Goal: Task Accomplishment & Management: Complete application form

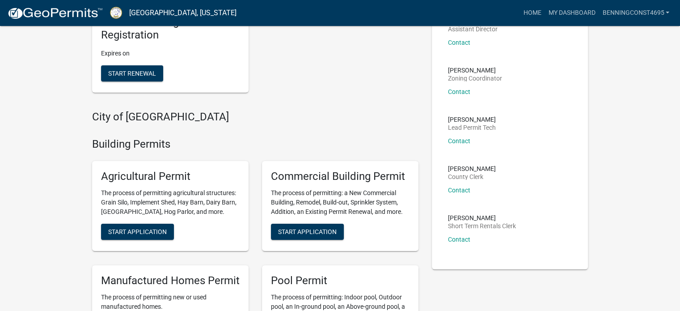
scroll to position [134, 0]
click at [291, 232] on span "Start Application" at bounding box center [307, 230] width 59 height 7
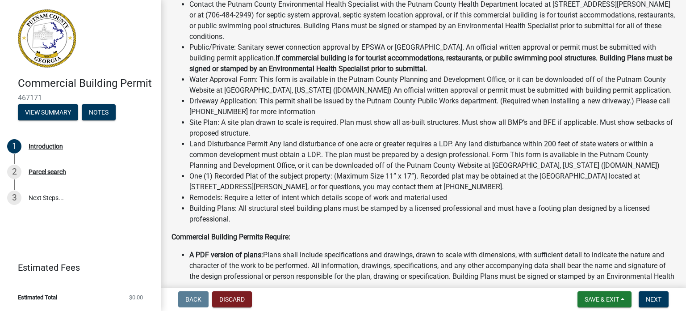
scroll to position [268, 0]
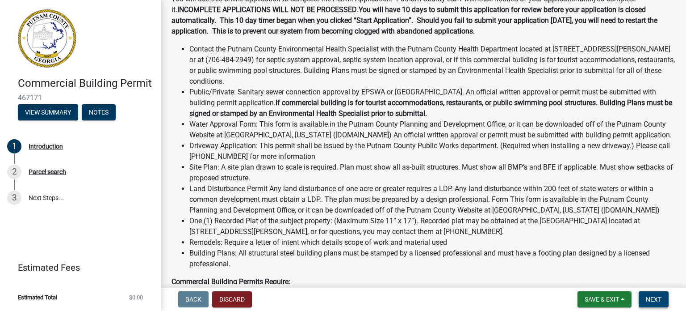
click at [649, 299] on span "Next" at bounding box center [654, 298] width 16 height 7
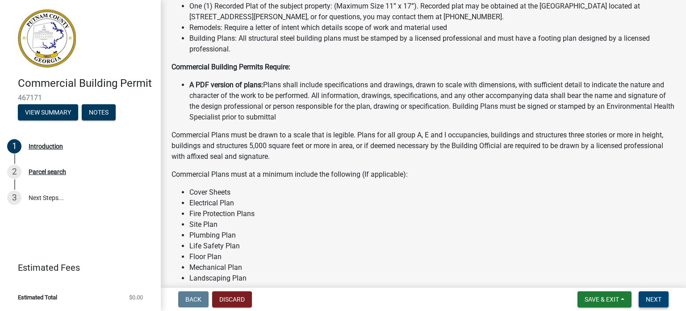
scroll to position [536, 0]
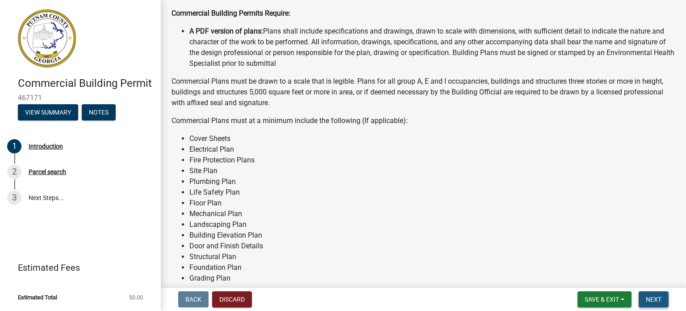
click at [652, 300] on span "Next" at bounding box center [654, 298] width 16 height 7
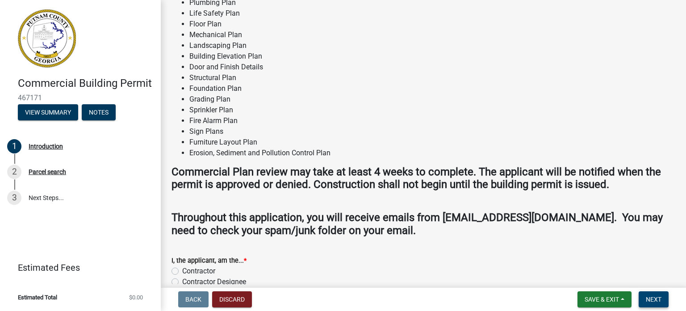
scroll to position [789, 0]
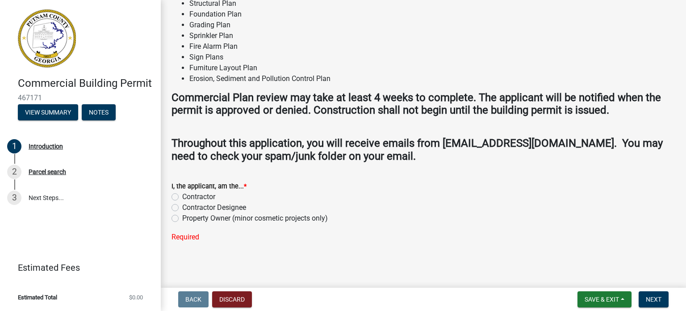
click at [204, 194] on label "Contractor" at bounding box center [198, 196] width 33 height 11
click at [188, 194] on input "Contractor" at bounding box center [185, 194] width 6 height 6
radio input "true"
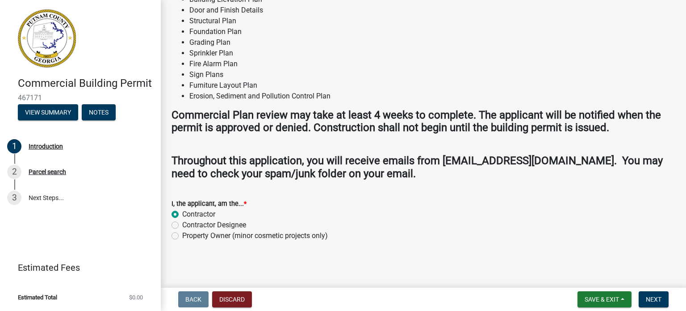
scroll to position [771, 0]
click at [650, 299] on span "Next" at bounding box center [654, 298] width 16 height 7
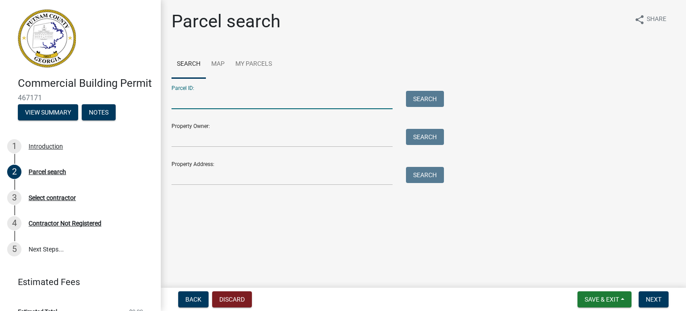
click at [202, 101] on input "Parcel ID:" at bounding box center [282, 100] width 221 height 18
type input "103015002"
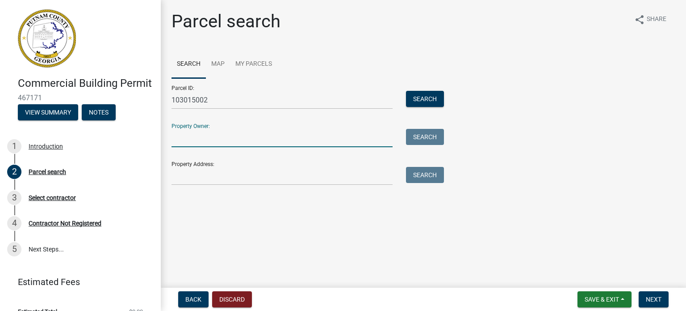
click at [220, 142] on input "Property Owner:" at bounding box center [282, 138] width 221 height 18
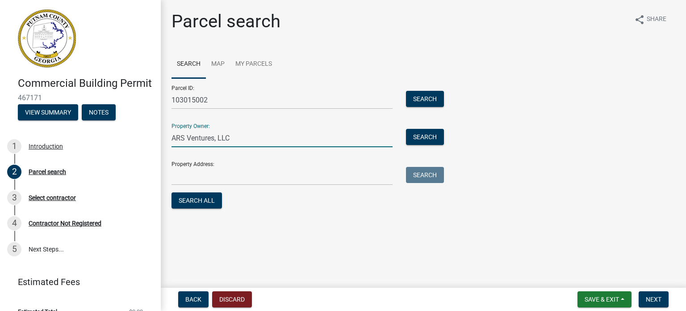
type input "ARS Ventures, LLC"
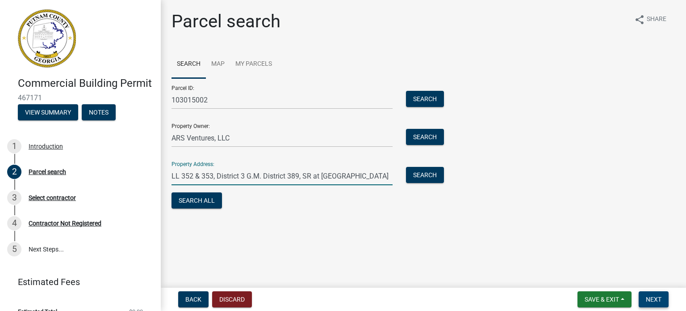
type input "LL 352 & 353, District 3 G.M. District 389, SR at [GEOGRAPHIC_DATA]"
click at [652, 295] on span "Next" at bounding box center [654, 298] width 16 height 7
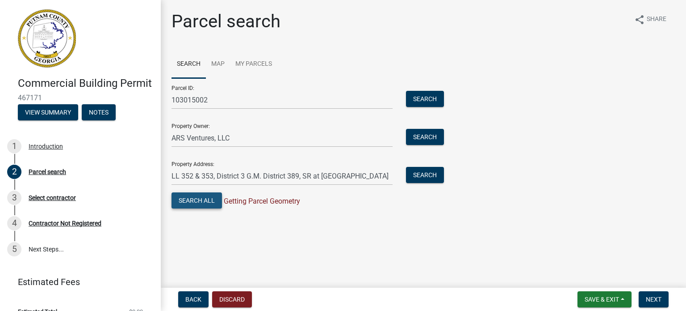
click at [199, 200] on button "Search All" at bounding box center [197, 200] width 51 height 16
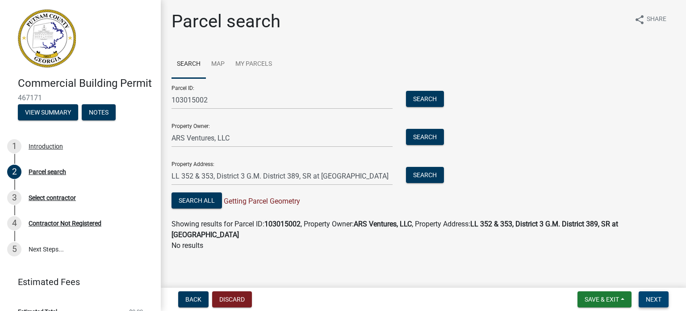
click at [654, 301] on span "Next" at bounding box center [654, 298] width 16 height 7
click at [395, 242] on p "No results" at bounding box center [424, 245] width 504 height 11
click at [432, 98] on button "Search" at bounding box center [425, 99] width 38 height 16
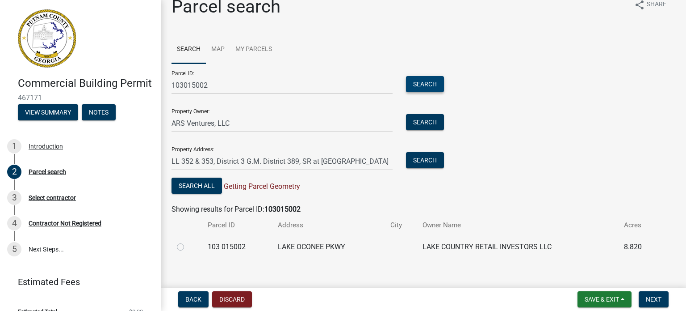
scroll to position [23, 0]
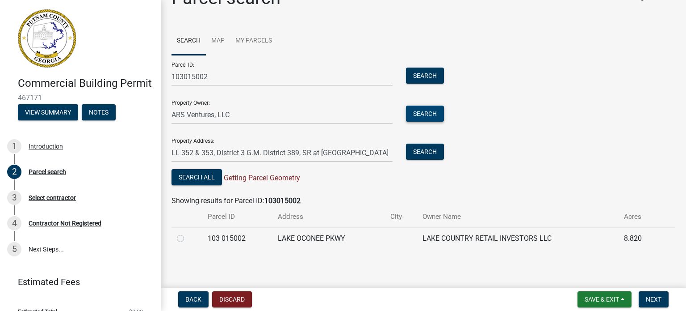
click at [414, 110] on button "Search" at bounding box center [425, 113] width 38 height 16
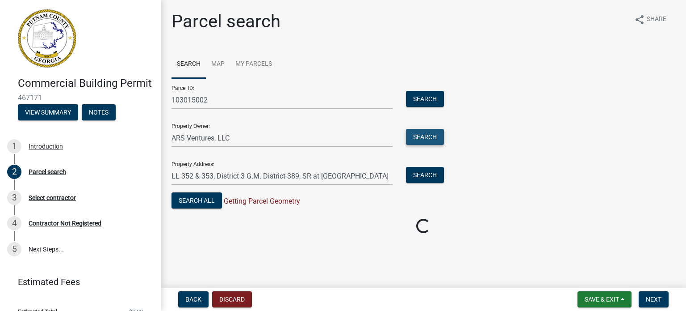
scroll to position [0, 0]
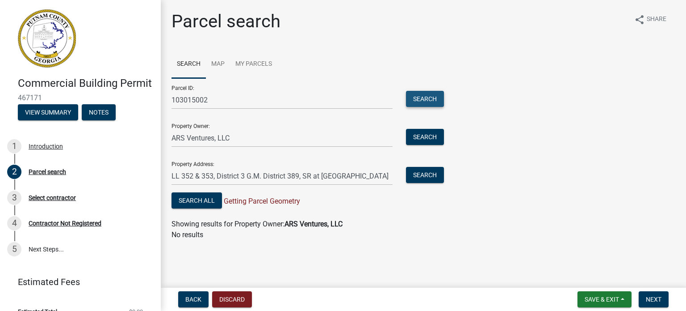
click at [408, 96] on button "Search" at bounding box center [425, 99] width 38 height 16
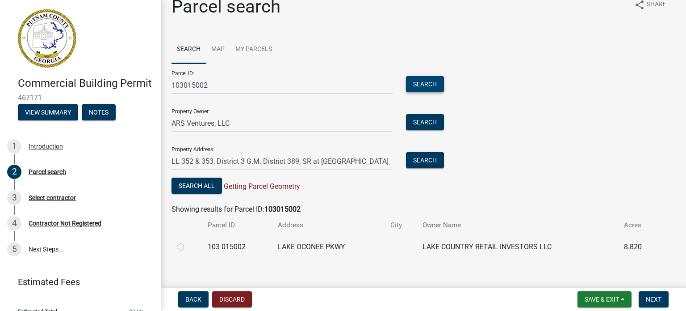
scroll to position [23, 0]
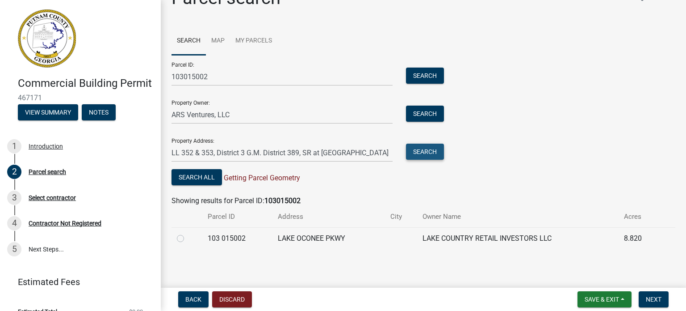
click at [425, 147] on button "Search" at bounding box center [425, 151] width 38 height 16
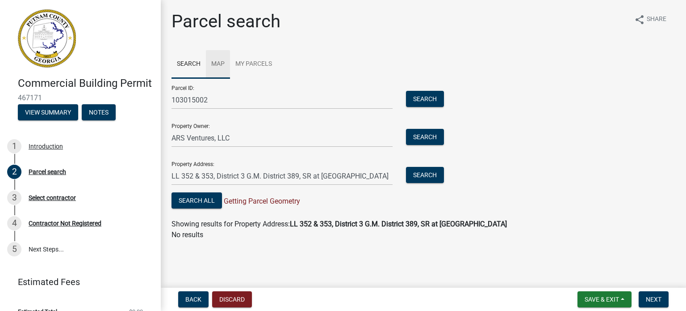
click at [225, 63] on link "Map" at bounding box center [218, 64] width 24 height 29
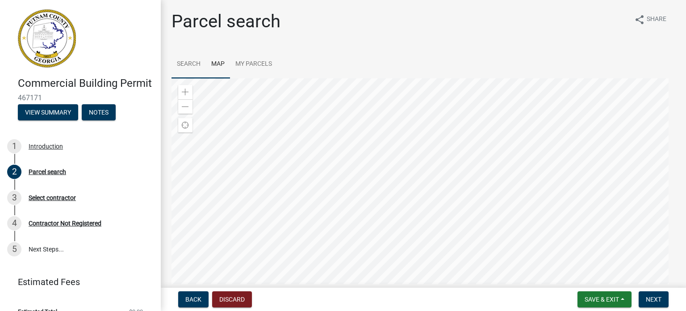
click at [199, 63] on link "Search" at bounding box center [189, 64] width 34 height 29
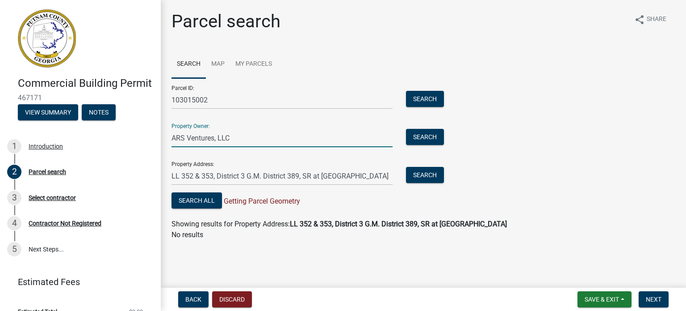
drag, startPoint x: 248, startPoint y: 135, endPoint x: -16, endPoint y: 126, distance: 263.8
click at [0, 126] on html "Internet Explorer does NOT work with GeoPermits. Get a new browser for more sec…" at bounding box center [343, 155] width 686 height 311
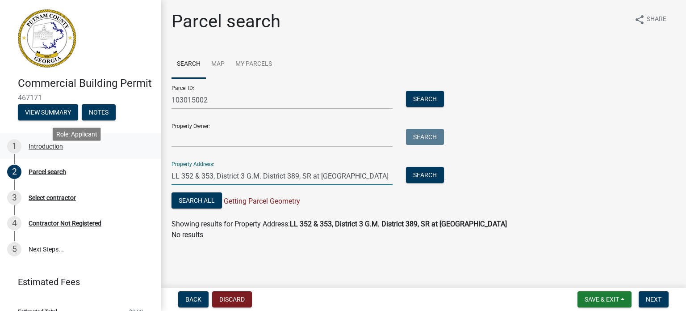
drag, startPoint x: 381, startPoint y: 175, endPoint x: 29, endPoint y: 170, distance: 352.2
click at [29, 170] on div "Commercial Building Permit 467171 View Summary Notes 1 Introduction 2 Parcel se…" at bounding box center [343, 155] width 686 height 311
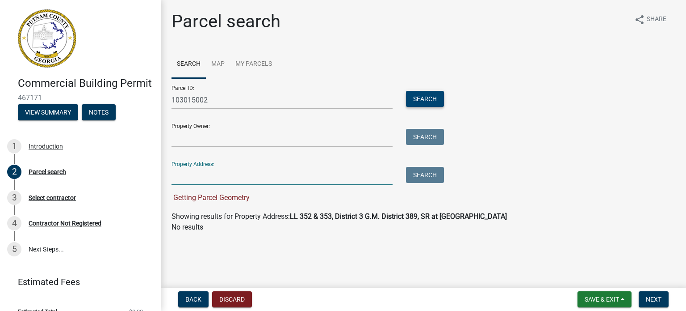
click at [425, 97] on button "Search" at bounding box center [425, 99] width 38 height 16
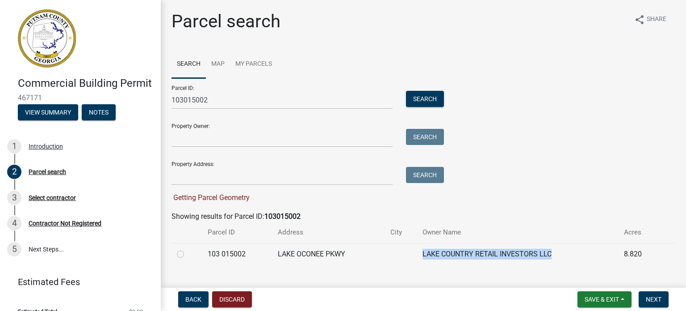
drag, startPoint x: 554, startPoint y: 254, endPoint x: 411, endPoint y: 262, distance: 143.2
click at [411, 262] on tr "103 015002 [GEOGRAPHIC_DATA] PKWY LAKE COUNTRY RETAIL INVESTORS LLC 8.820" at bounding box center [424, 254] width 504 height 22
click at [239, 300] on button "Discard" at bounding box center [232, 299] width 40 height 16
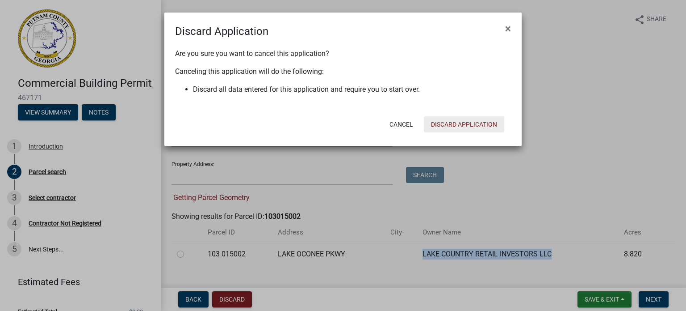
click at [455, 122] on button "Discard Application" at bounding box center [464, 124] width 80 height 16
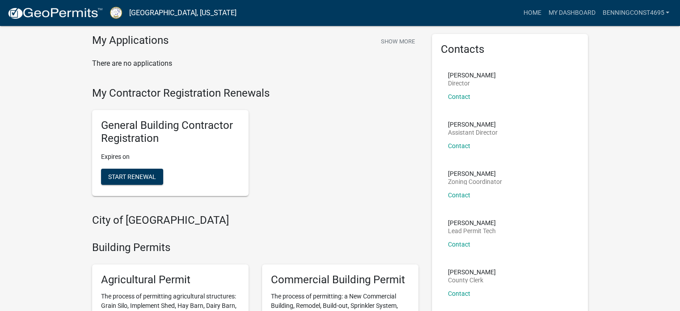
scroll to position [45, 0]
